Goal: Task Accomplishment & Management: Complete application form

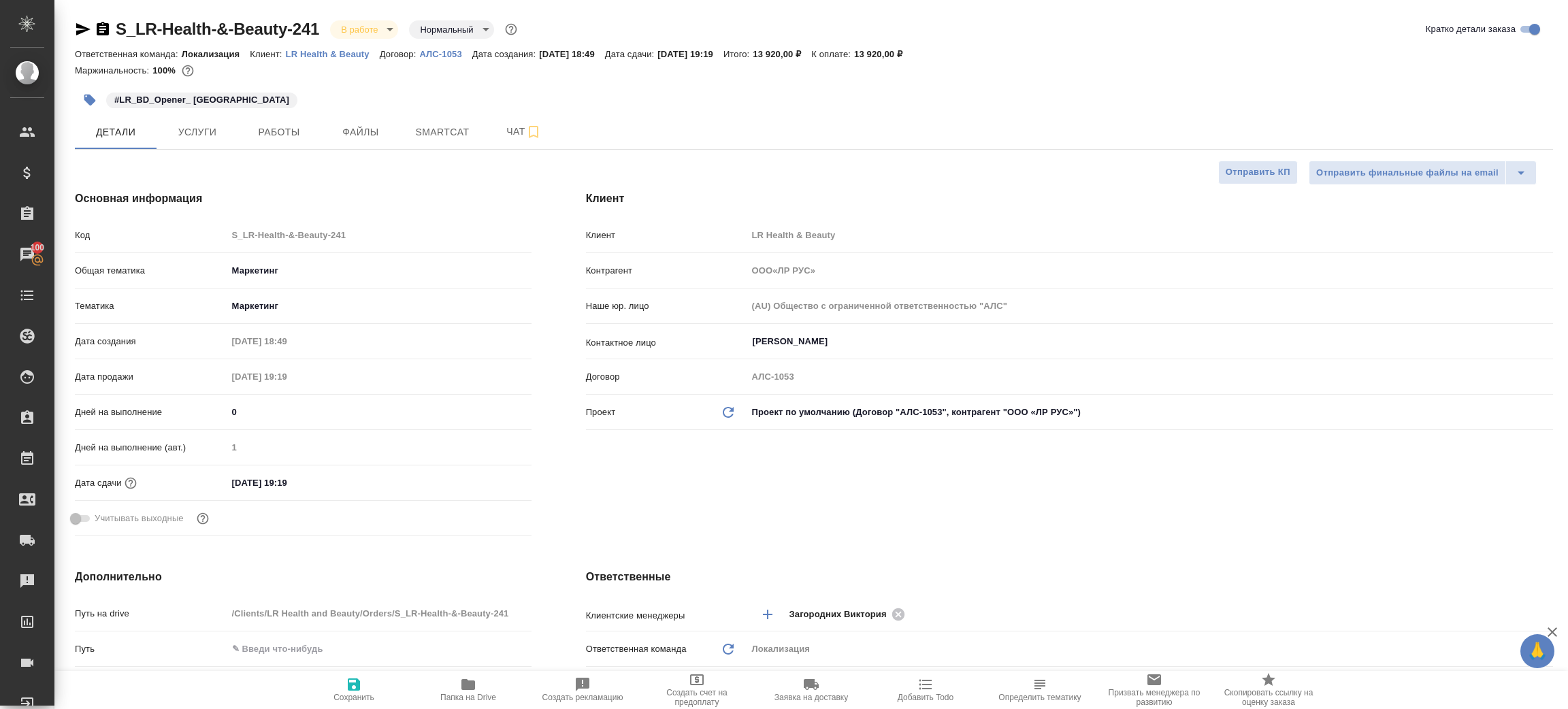
select select "RU"
click at [239, 140] on button "Работы" at bounding box center [279, 132] width 81 height 34
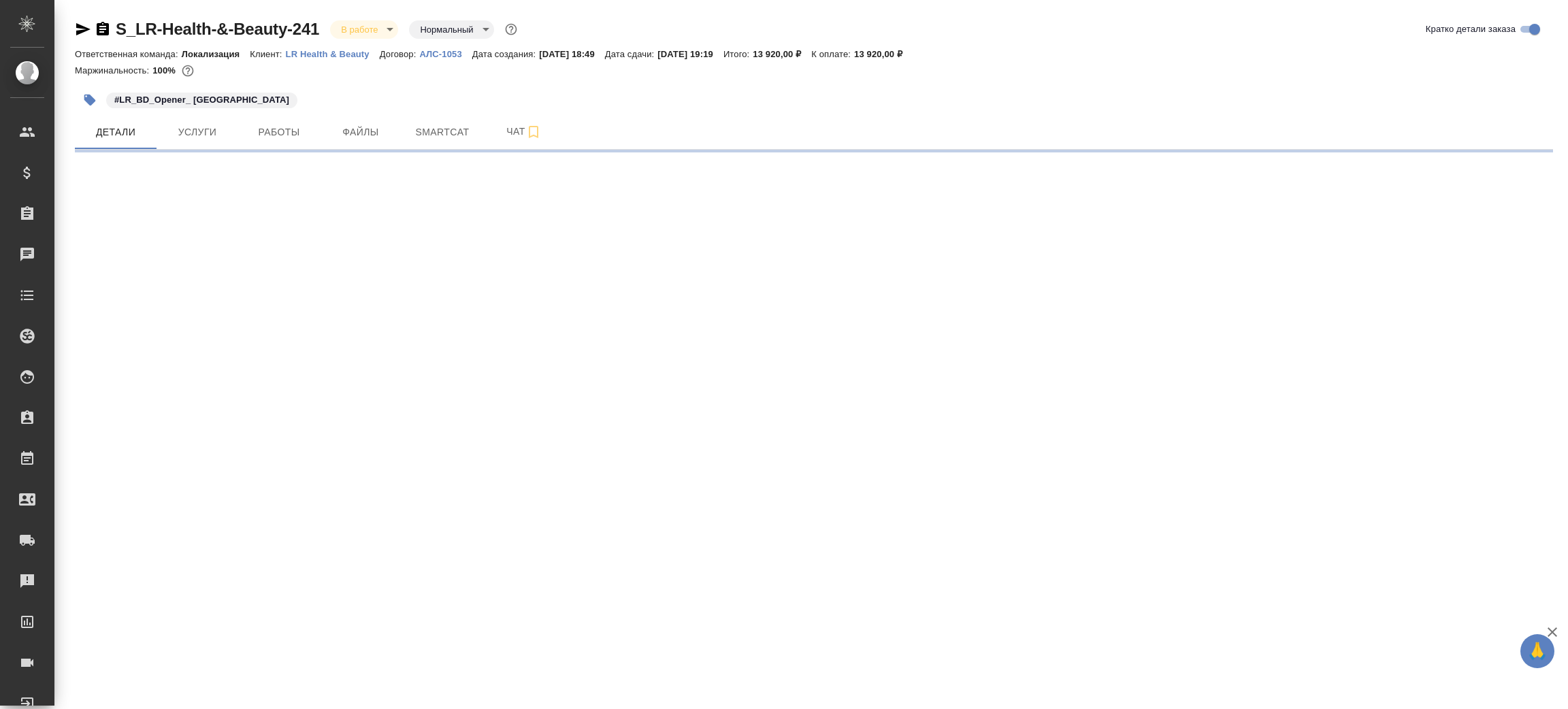
select select "RU"
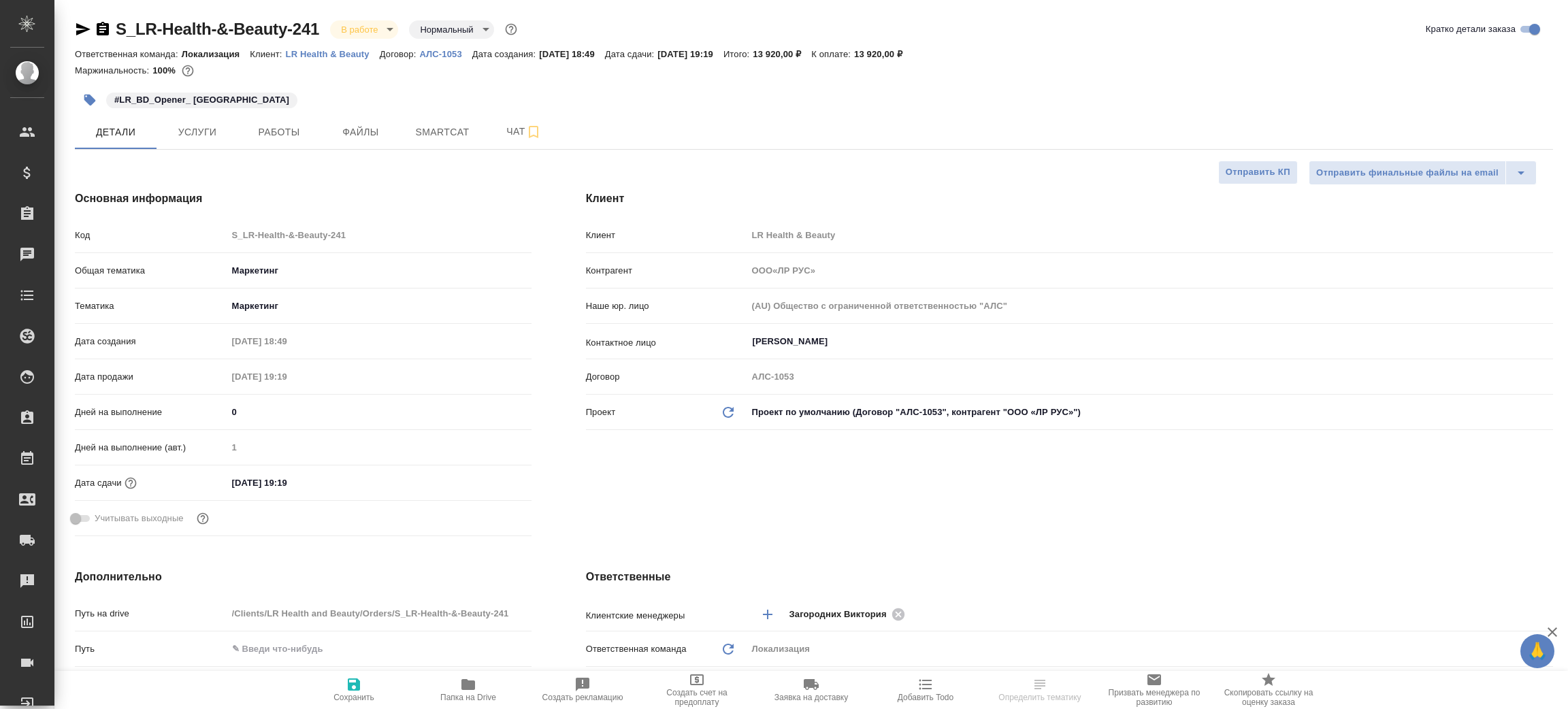
type textarea "x"
click at [77, 31] on icon "button" at bounding box center [83, 29] width 14 height 12
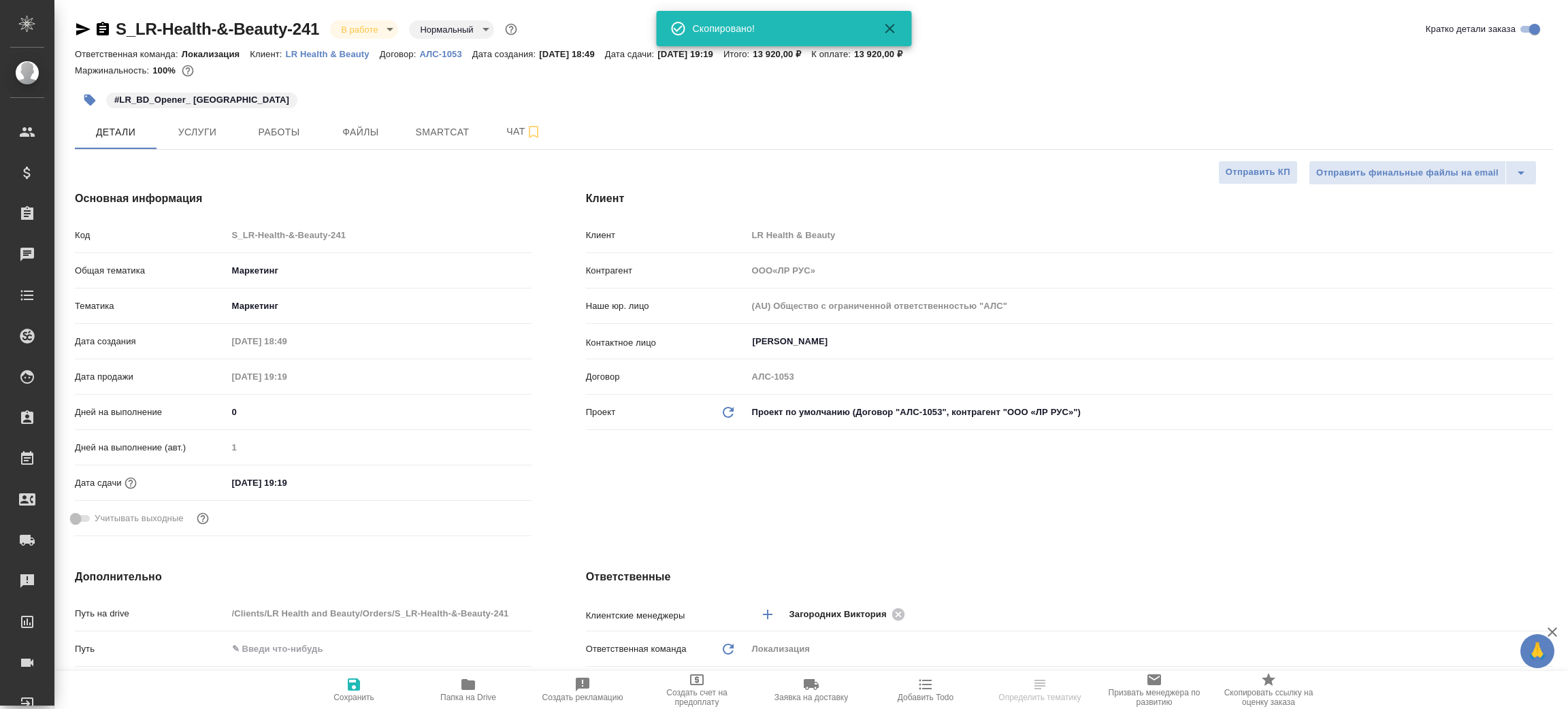
type input "ООО«ЛР РУС»"
type textarea "x"
select select "RU"
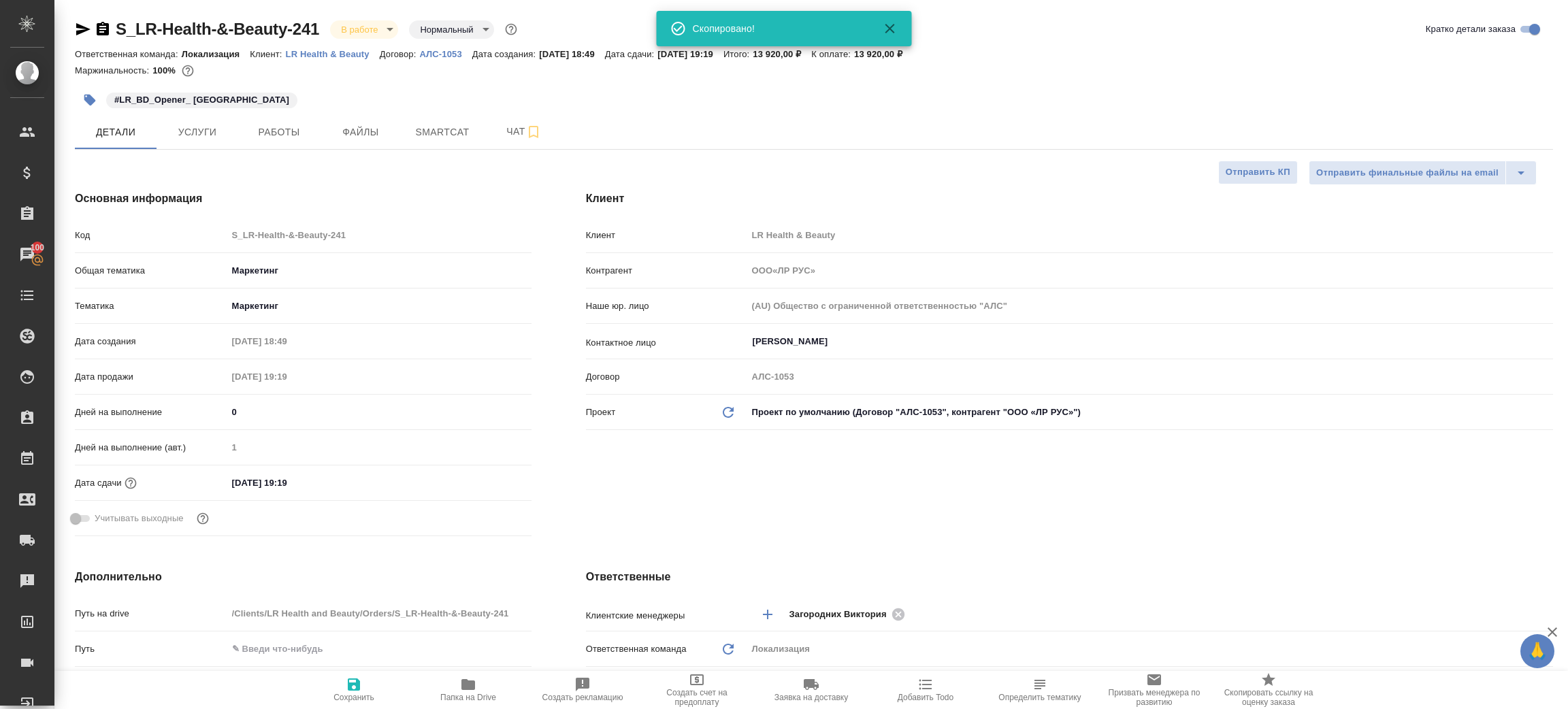
type textarea "x"
type input "ООО«ЛР РУС»"
type textarea "x"
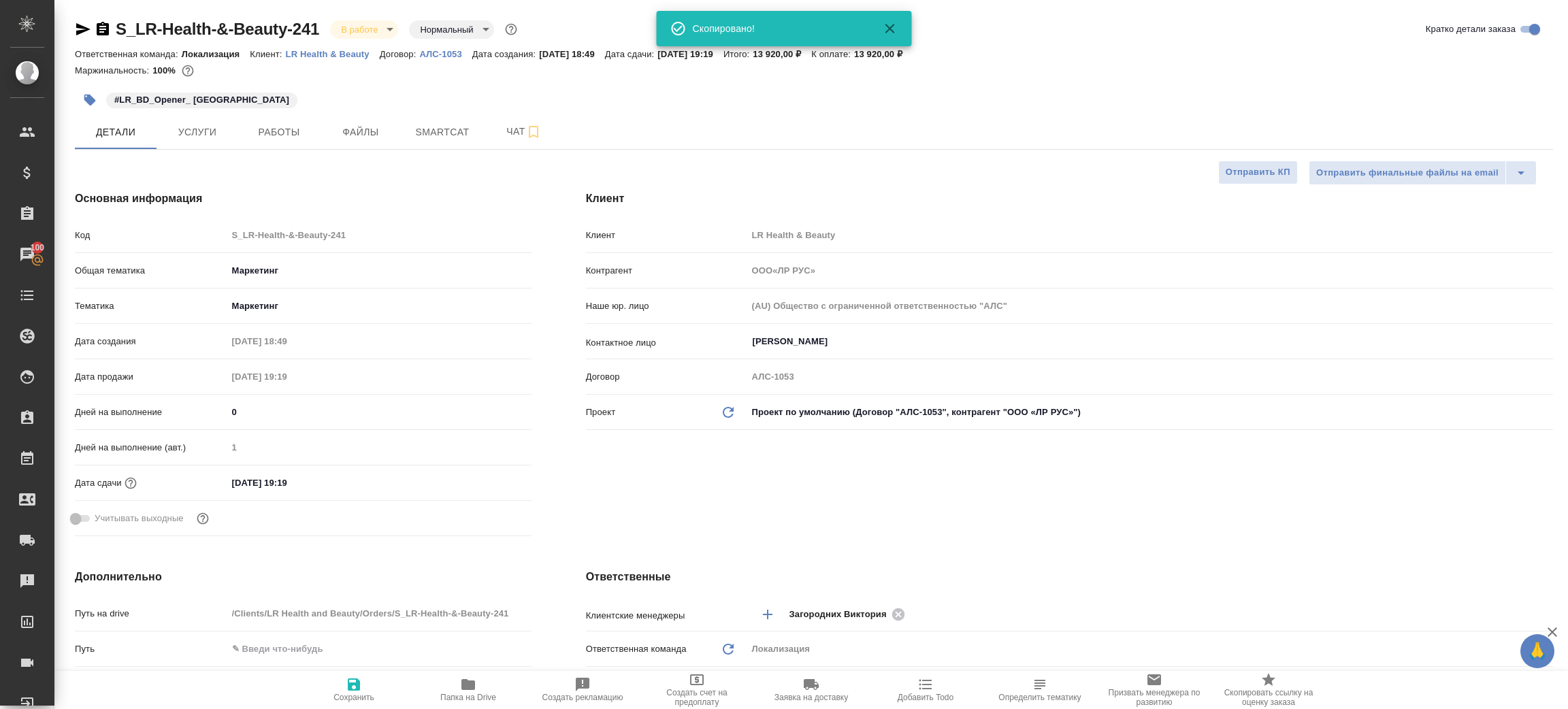
type textarea "x"
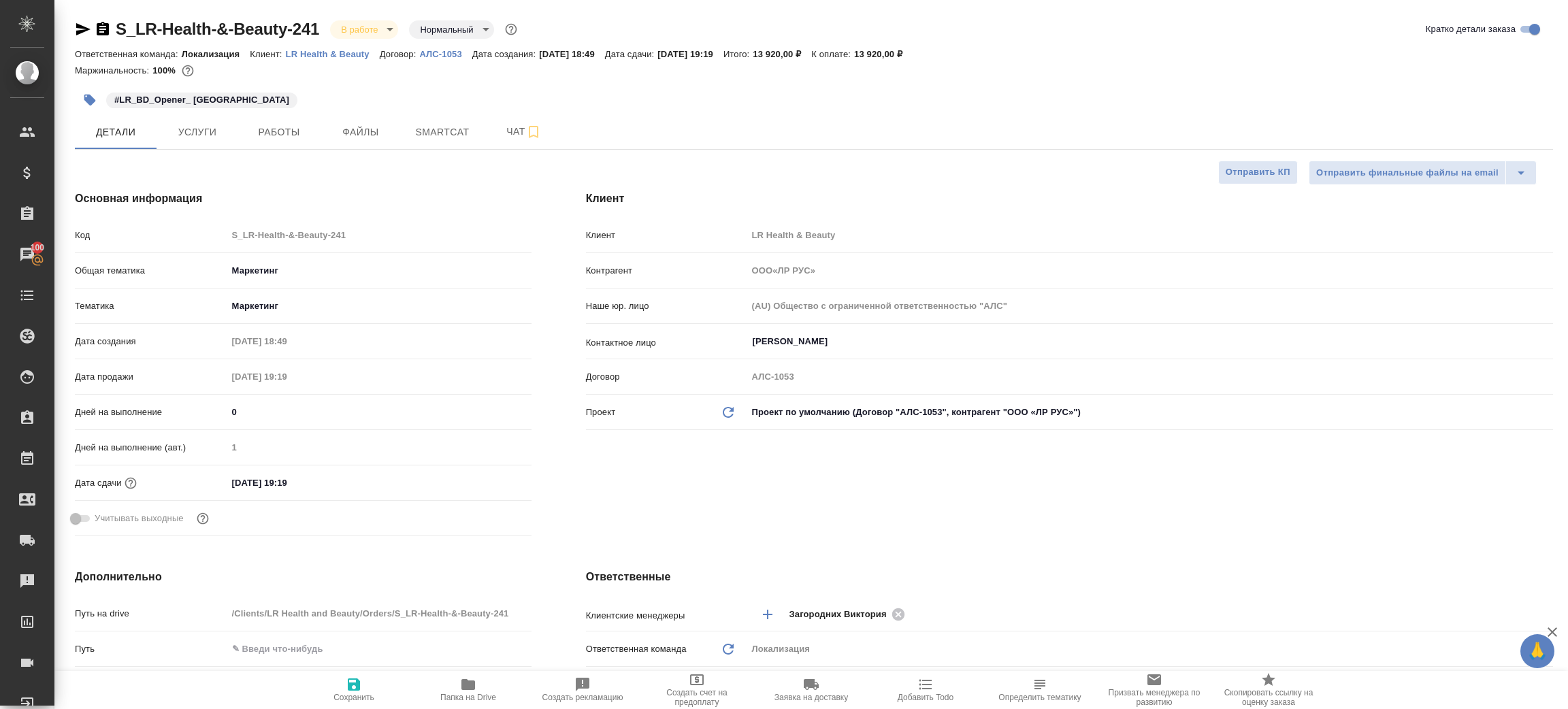
click at [456, 687] on span "Папка на Drive" at bounding box center [467, 689] width 98 height 26
type input "ООО«ЛР РУС»"
type textarea "x"
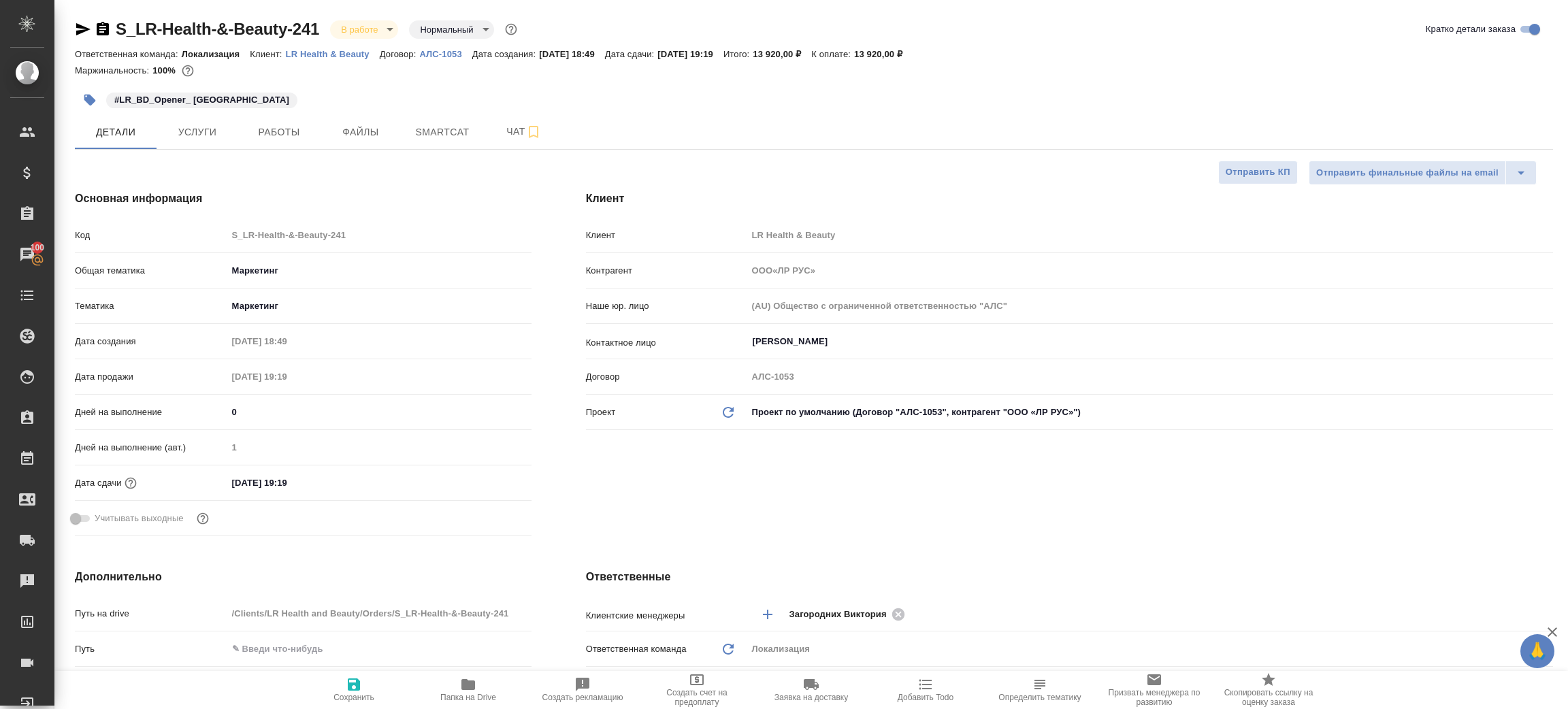
type input "ООО«ЛР РУС»"
type textarea "x"
type input "ООО«ЛР РУС»"
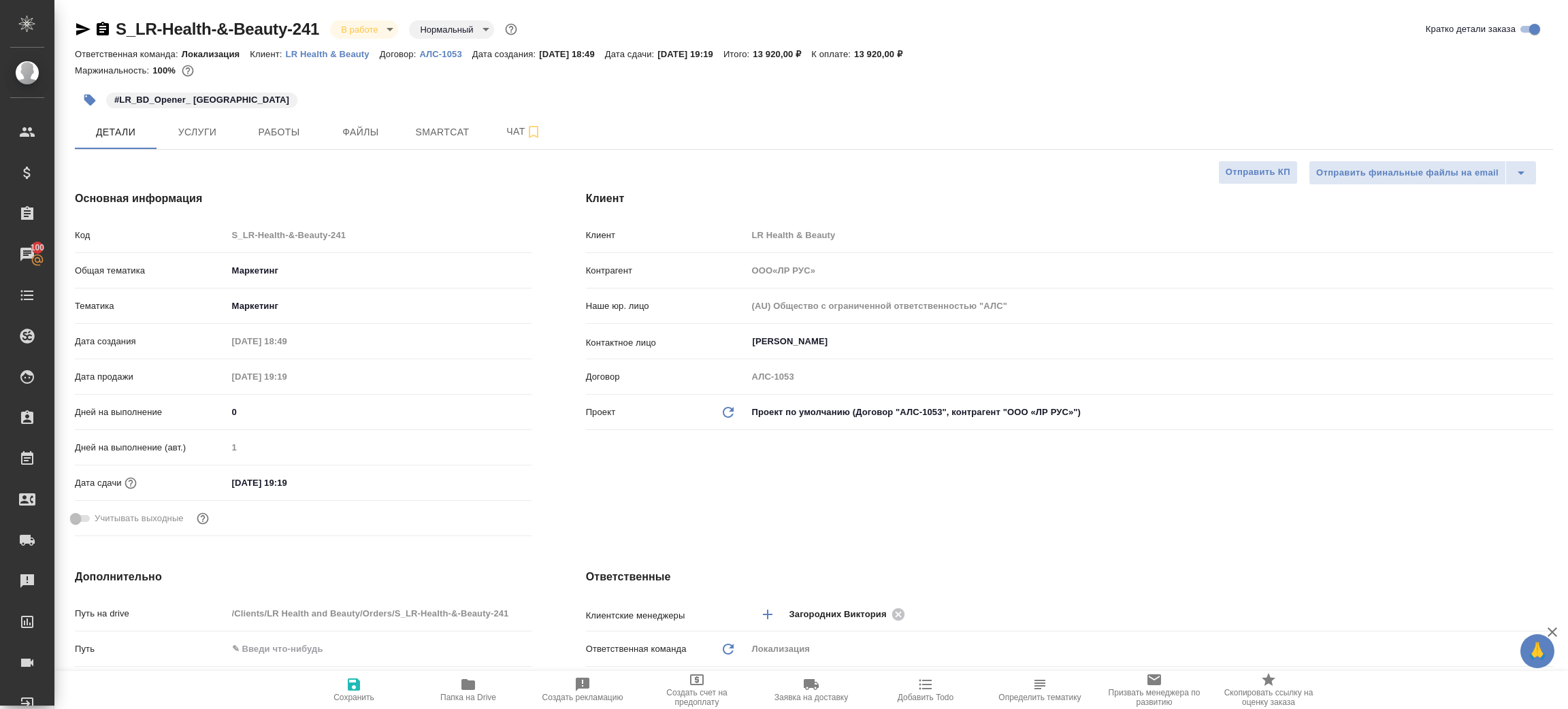
type textarea "x"
type input "ООО«ЛР РУС»"
type textarea "x"
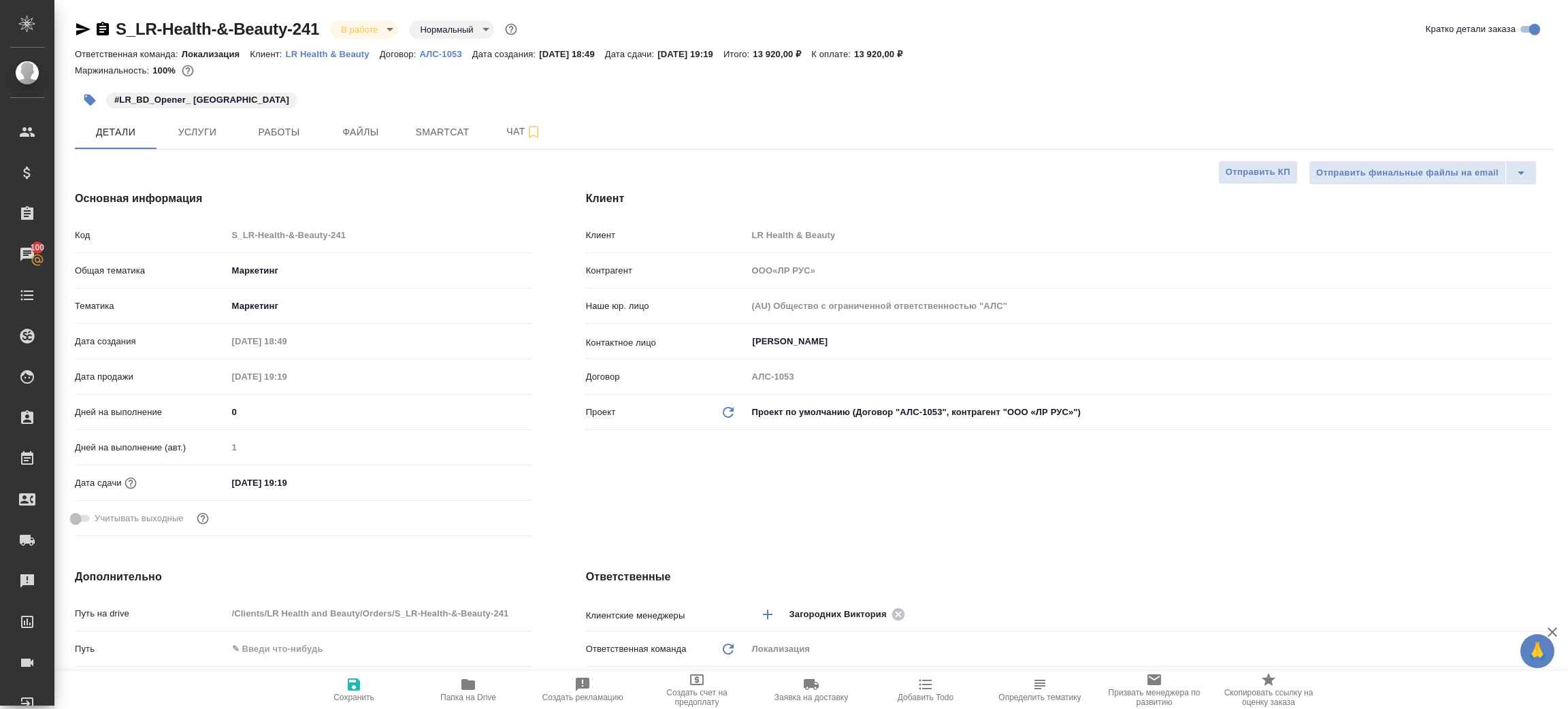
type textarea "x"
